Goal: Find specific page/section: Find specific page/section

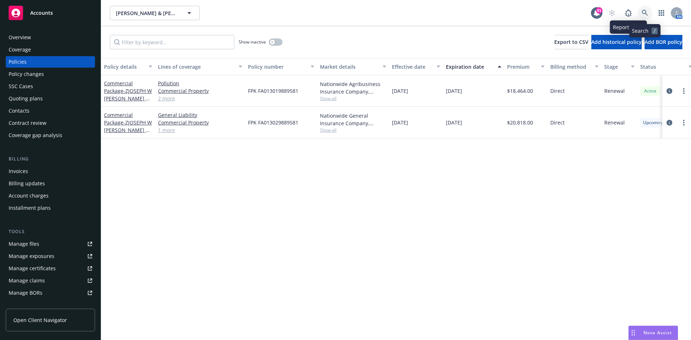
click at [639, 8] on link at bounding box center [644, 13] width 14 height 14
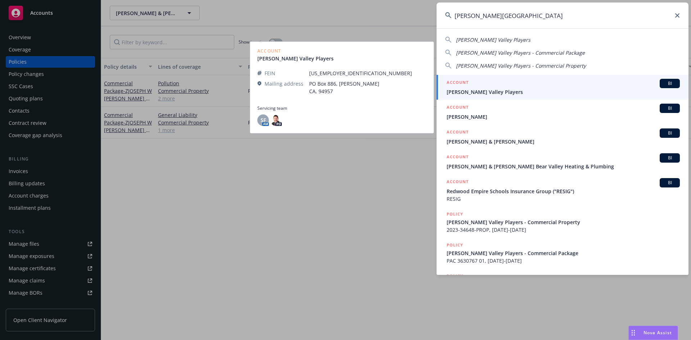
type input "[PERSON_NAME][GEOGRAPHIC_DATA]"
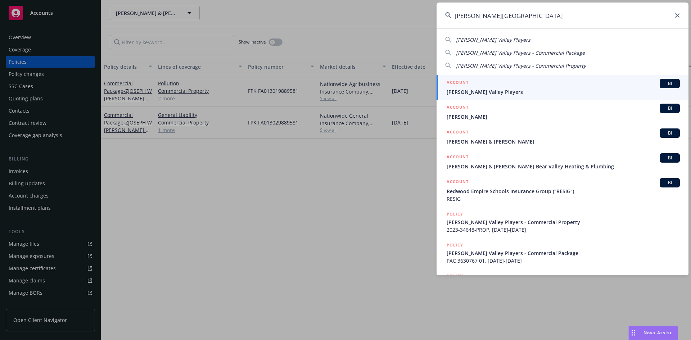
click at [461, 81] on h5 "ACCOUNT" at bounding box center [457, 83] width 22 height 9
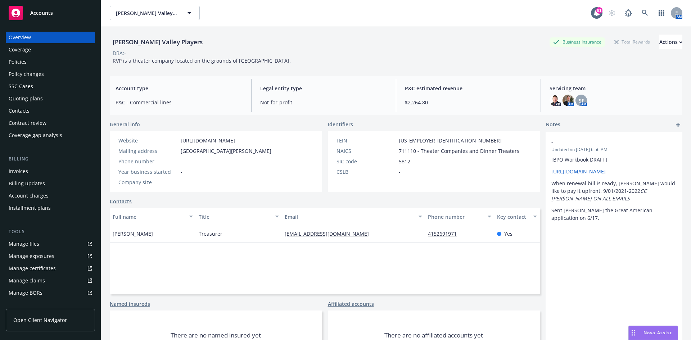
click at [40, 61] on div "Policies" at bounding box center [50, 62] width 83 height 12
